Goal: Check status: Check status

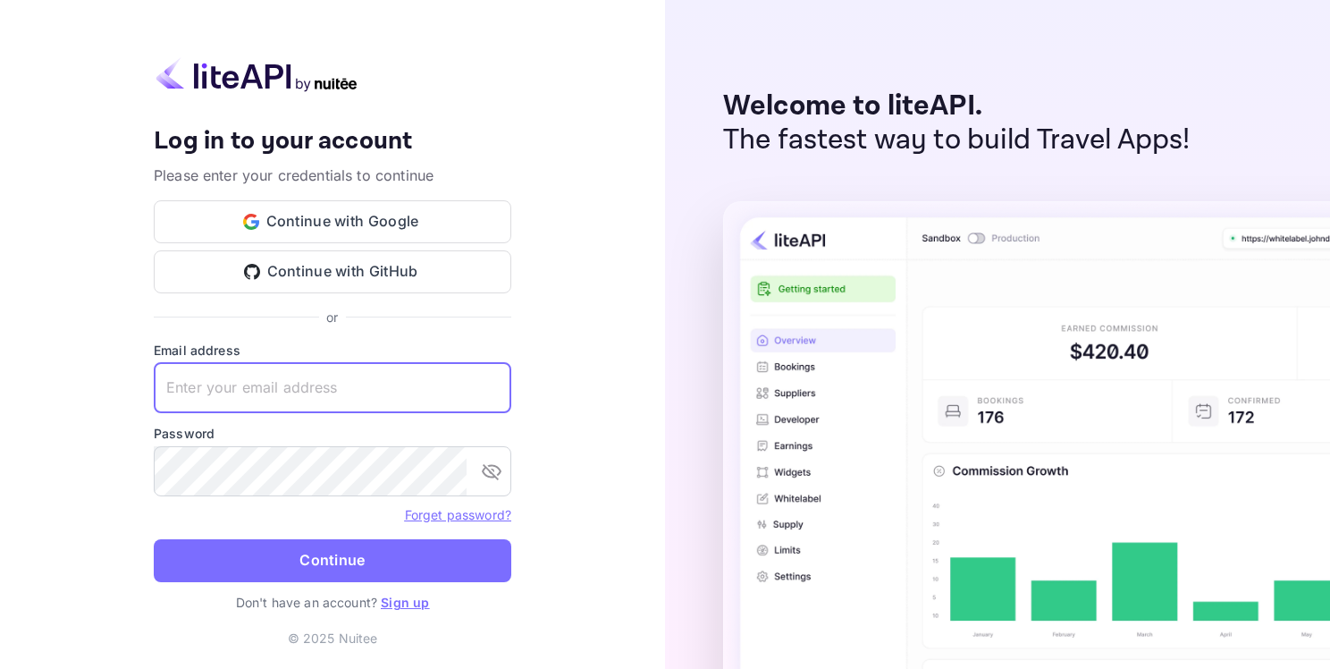
paste input "[EMAIL_ADDRESS][DOMAIN_NAME]"
type input "[EMAIL_ADDRESS][DOMAIN_NAME]"
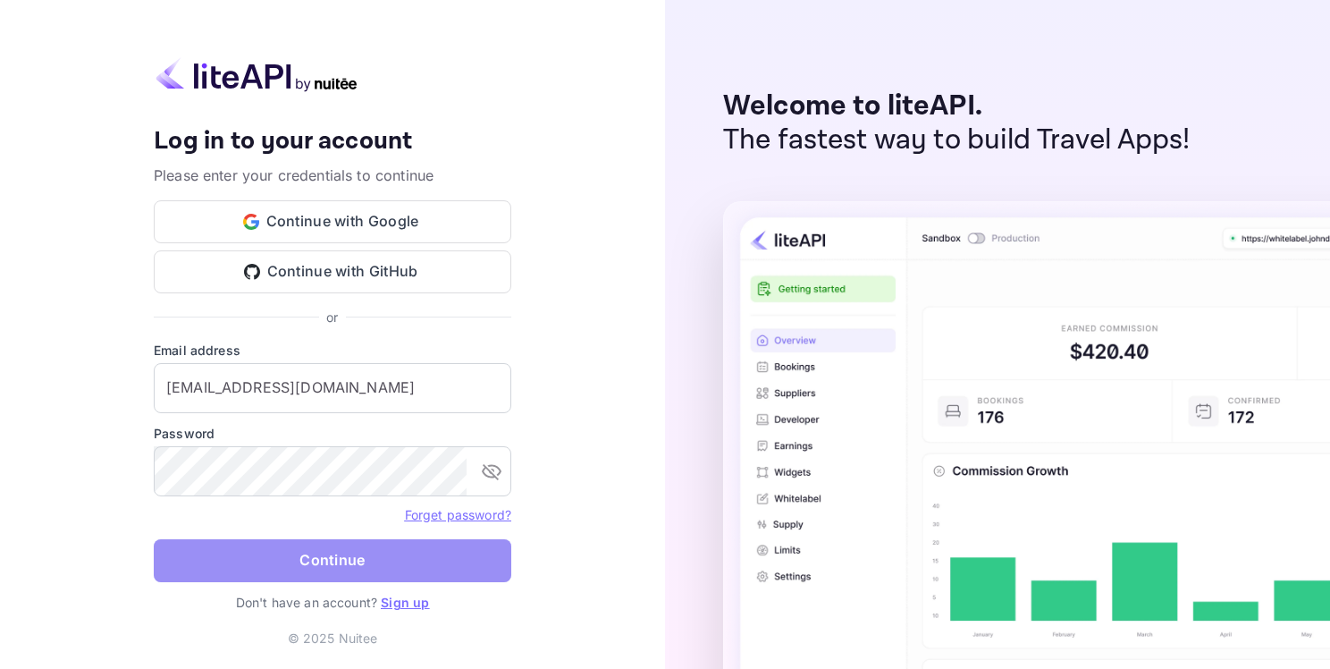
click at [349, 558] on button "Continue" at bounding box center [333, 560] width 358 height 43
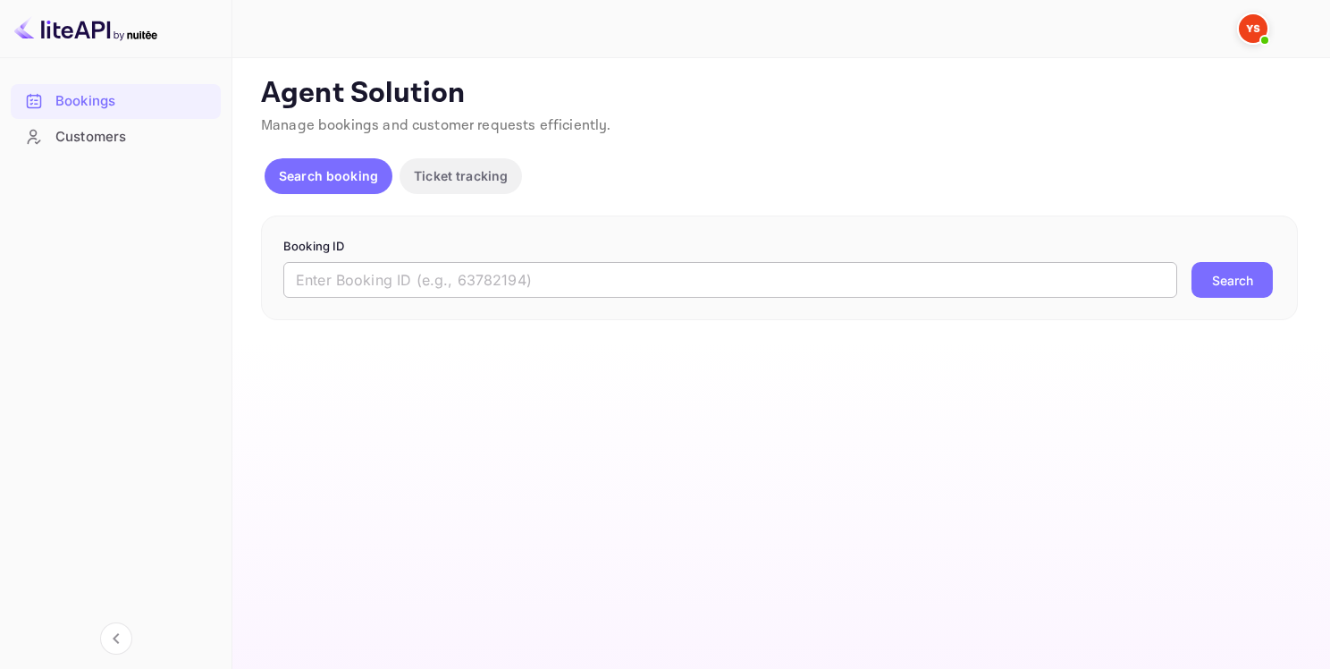
click at [508, 285] on input "text" at bounding box center [730, 280] width 894 height 36
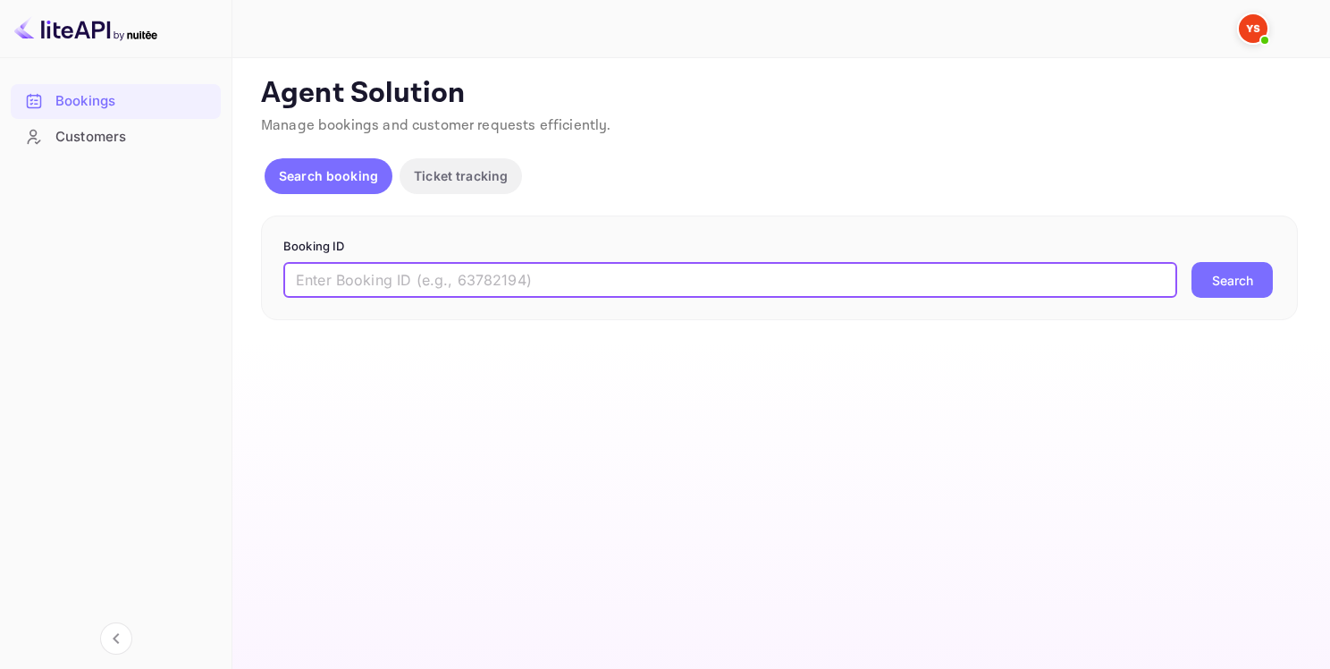
paste input "9614180"
type input "9614180"
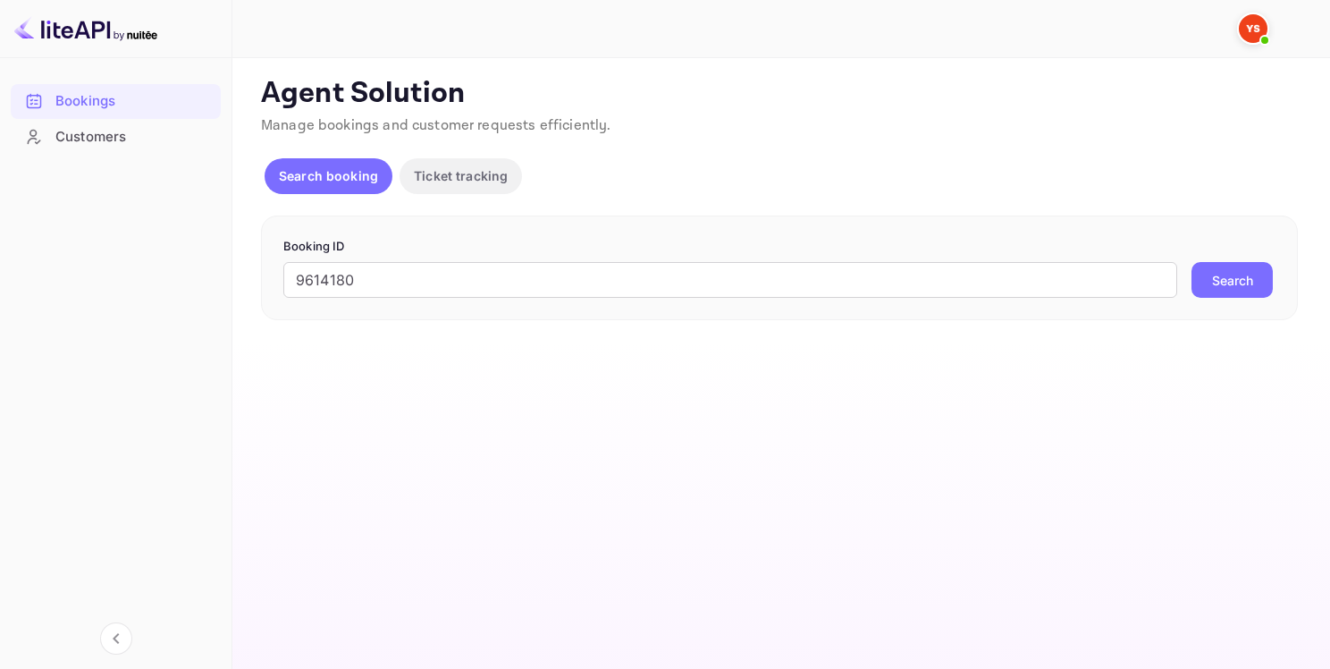
click at [1243, 290] on button "Search" at bounding box center [1232, 280] width 81 height 36
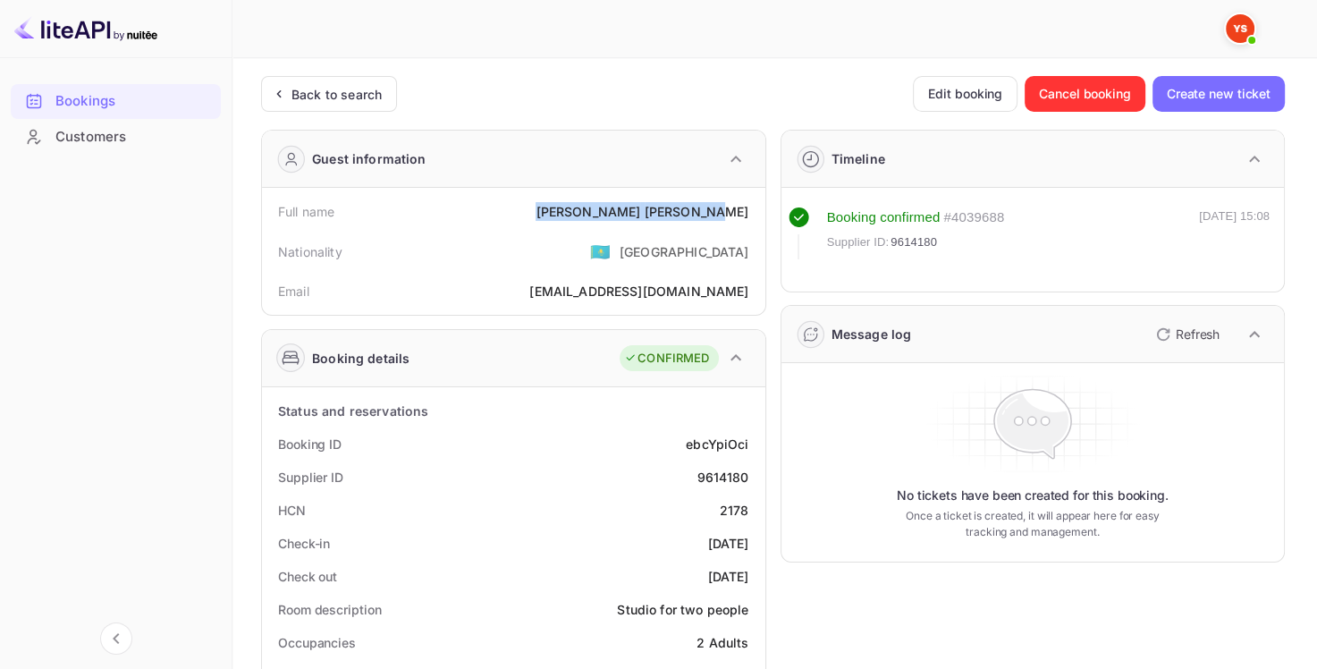
drag, startPoint x: 600, startPoint y: 240, endPoint x: 758, endPoint y: 203, distance: 162.4
click at [758, 203] on div "Full name [PERSON_NAME] Nationality 🇰🇿 [DEMOGRAPHIC_DATA] Email [EMAIL_ADDRESS]…" at bounding box center [513, 251] width 503 height 127
copy div "[PERSON_NAME]"
drag, startPoint x: 699, startPoint y: 471, endPoint x: 752, endPoint y: 461, distance: 53.7
click at [752, 461] on div "Supplier ID 9614180" at bounding box center [513, 476] width 489 height 33
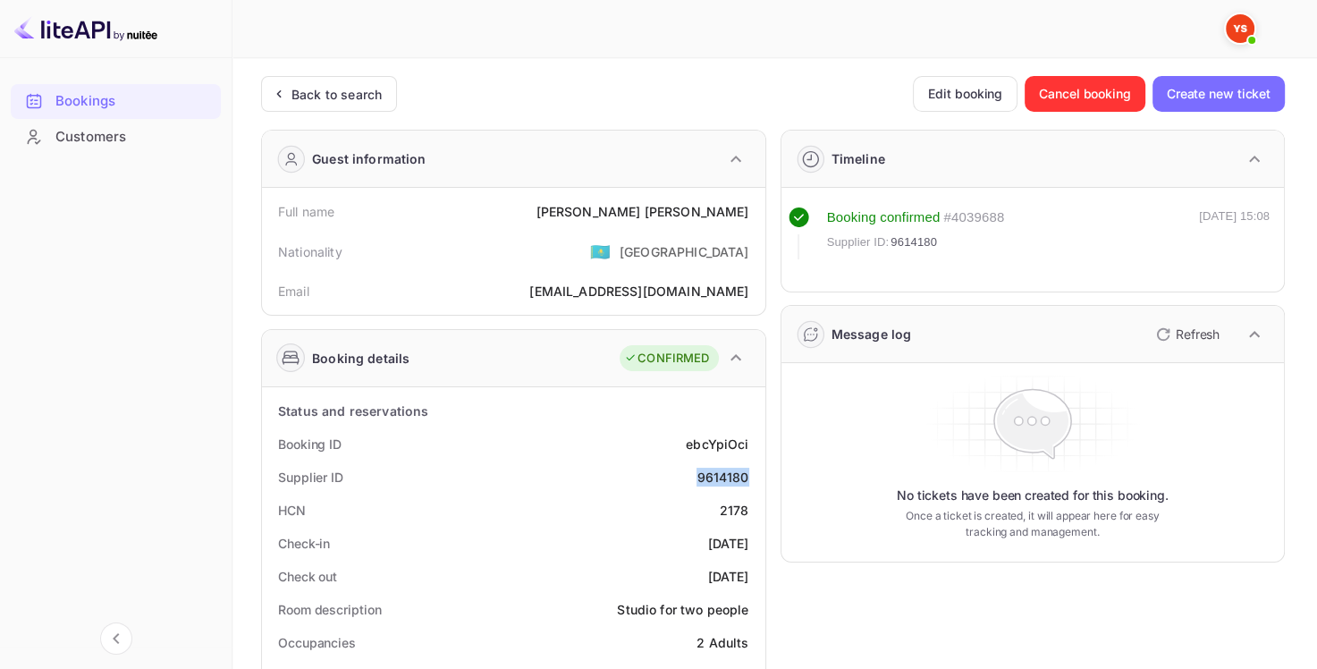
copy div "9614180"
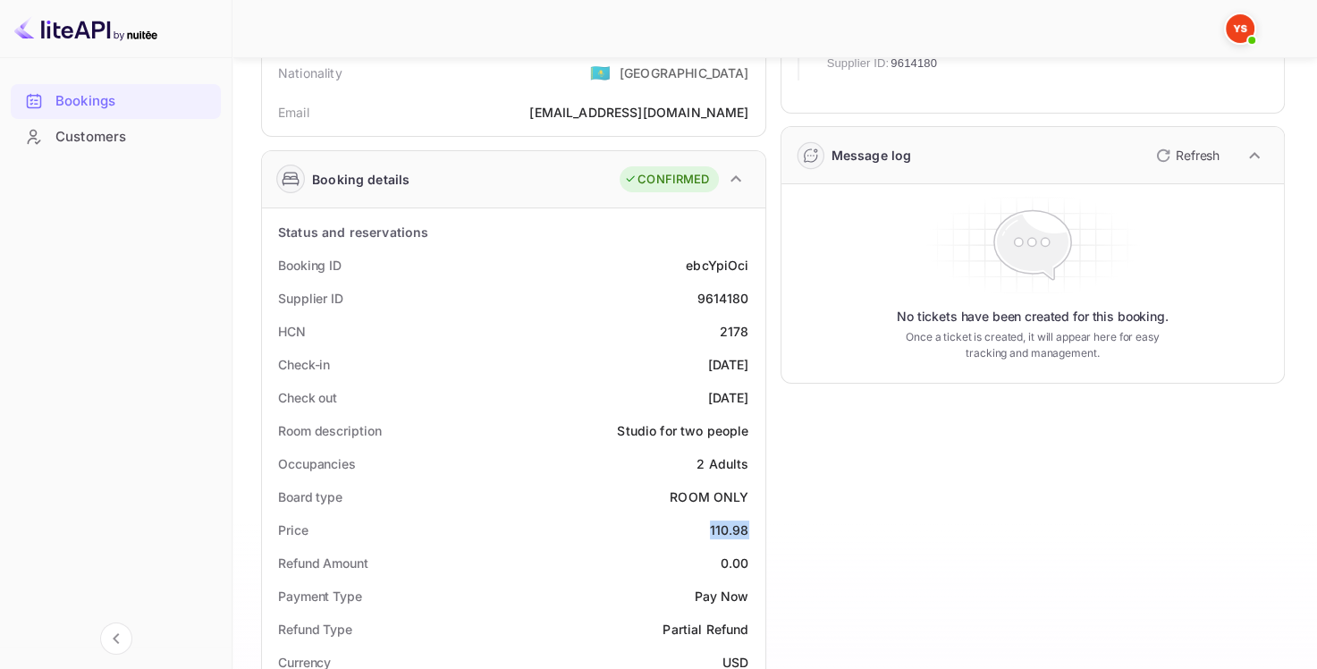
drag, startPoint x: 712, startPoint y: 527, endPoint x: 750, endPoint y: 528, distance: 38.4
click at [750, 528] on div "Price 110.98" at bounding box center [513, 529] width 489 height 33
copy div "110.98"
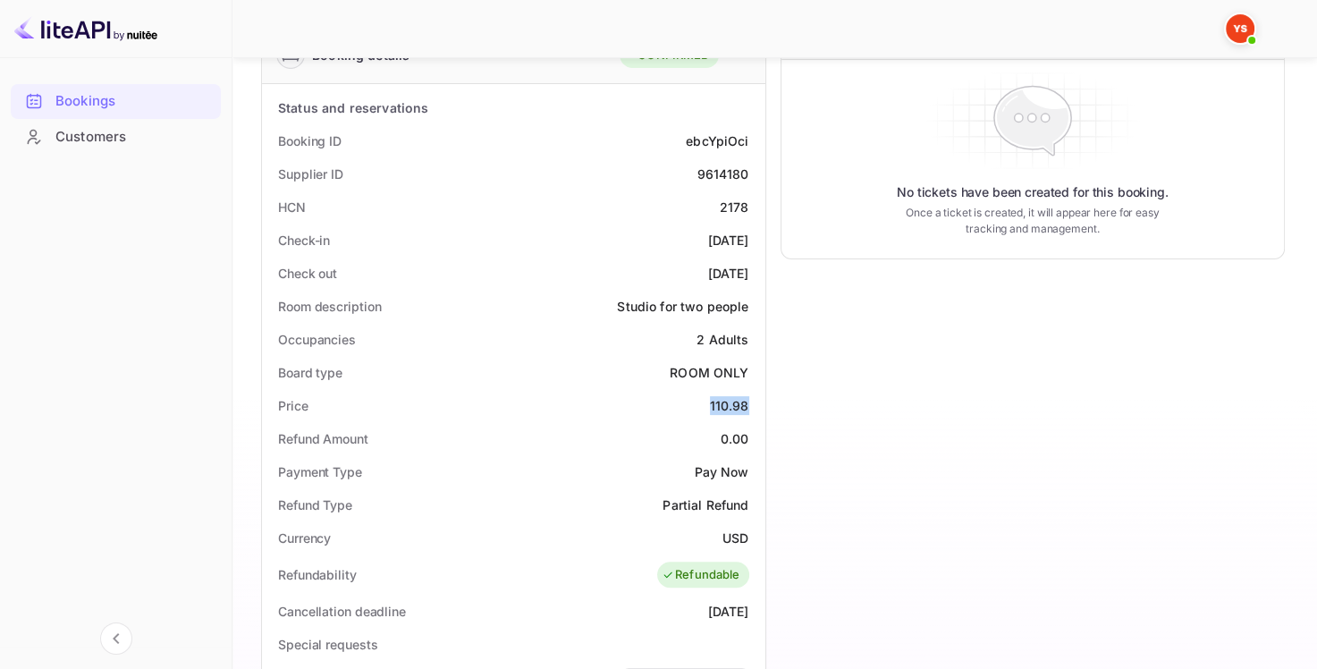
scroll to position [447, 0]
